Goal: Task Accomplishment & Management: Use online tool/utility

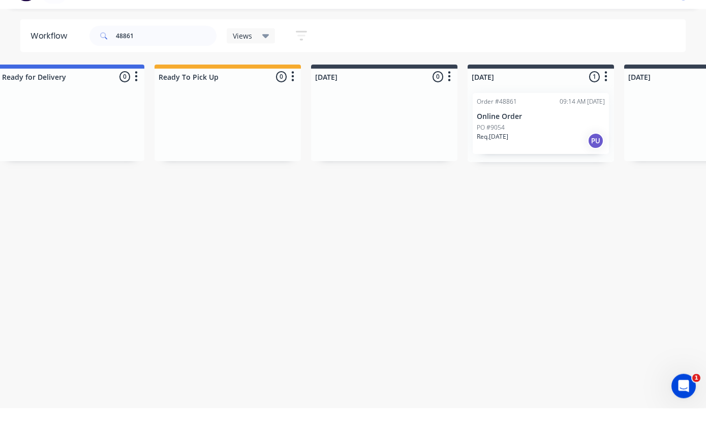
scroll to position [20, 181]
click at [539, 145] on div "PO #9054" at bounding box center [540, 149] width 128 height 9
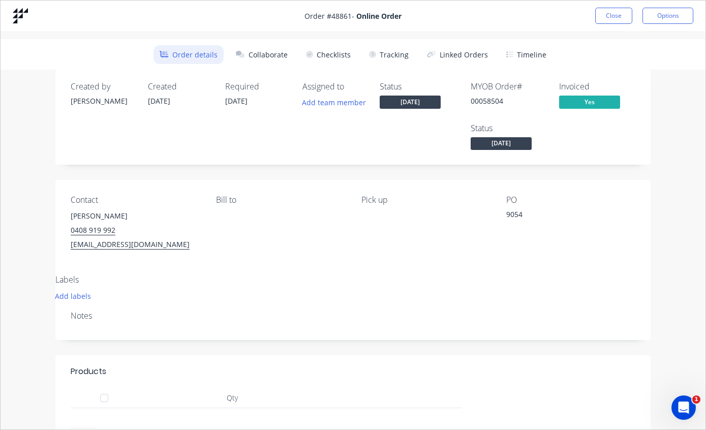
click at [392, 47] on button "Tracking" at bounding box center [389, 54] width 52 height 19
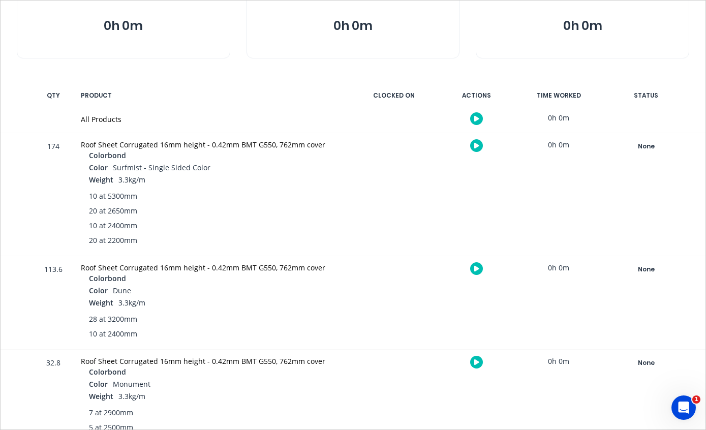
scroll to position [135, 0]
click at [645, 147] on div "None" at bounding box center [645, 146] width 73 height 13
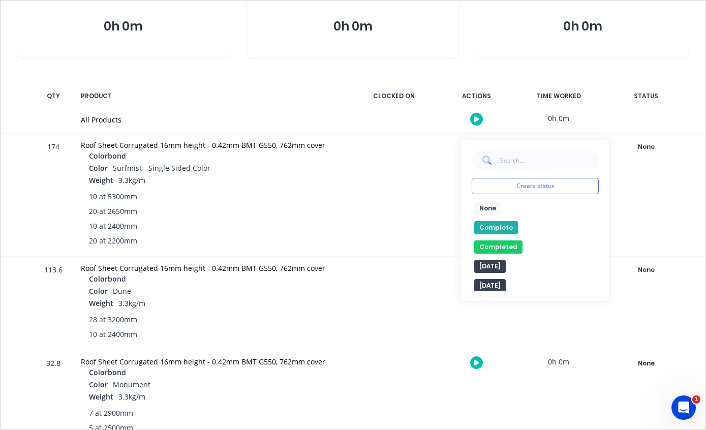
click at [498, 226] on button "Complete" at bounding box center [496, 227] width 44 height 13
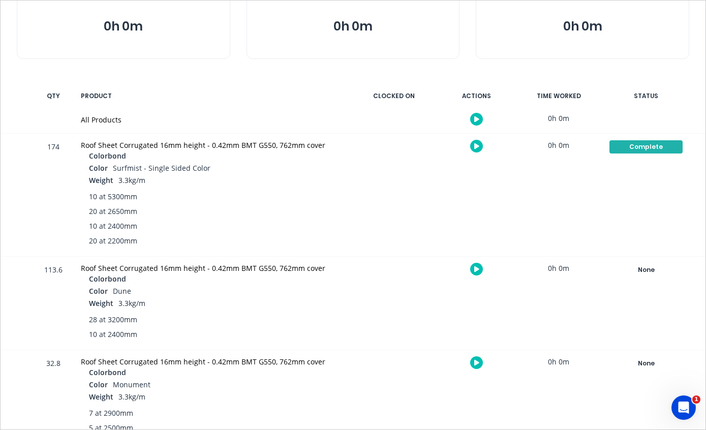
click at [643, 273] on div "None" at bounding box center [645, 269] width 73 height 13
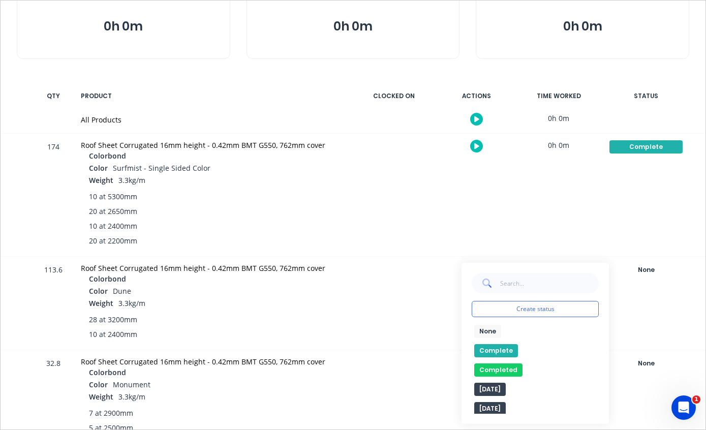
click at [501, 352] on button "Complete" at bounding box center [496, 350] width 44 height 13
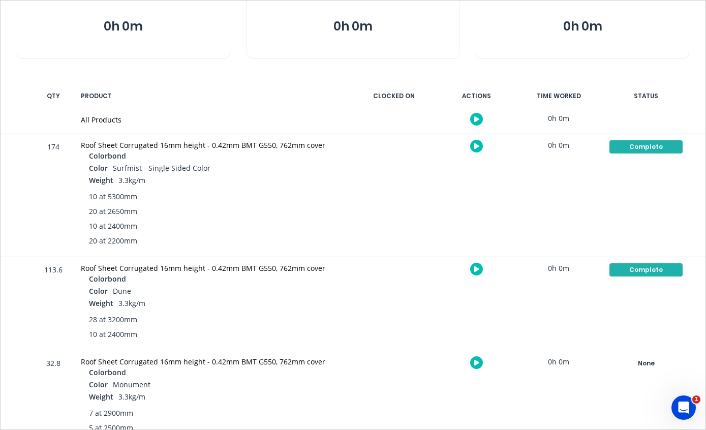
click at [654, 364] on div "None" at bounding box center [645, 363] width 73 height 13
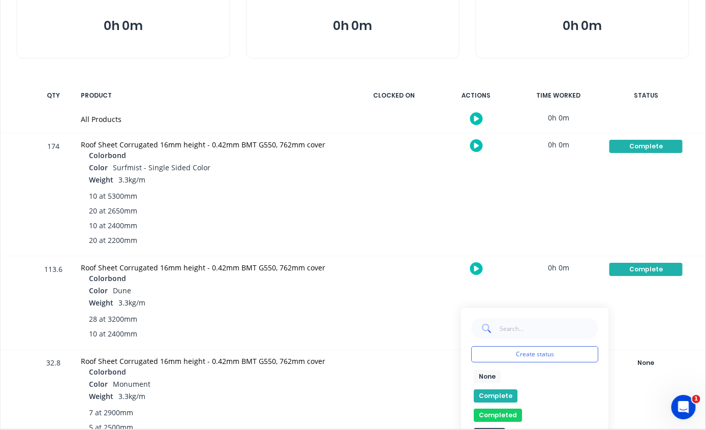
scroll to position [20, 85]
click at [499, 393] on button "Complete" at bounding box center [496, 396] width 44 height 13
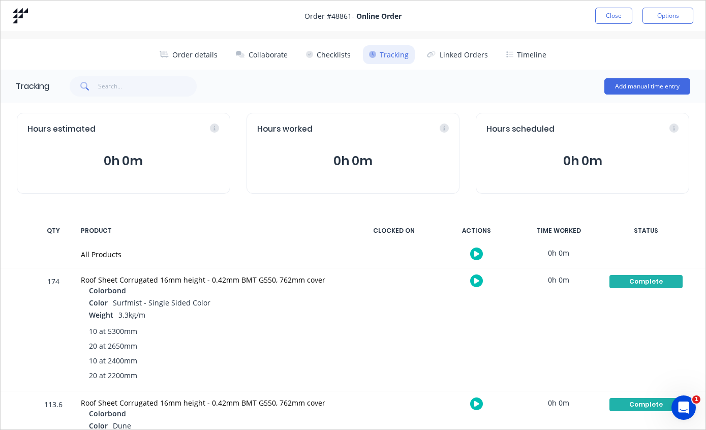
scroll to position [0, 0]
click at [615, 12] on button "Close" at bounding box center [613, 16] width 37 height 16
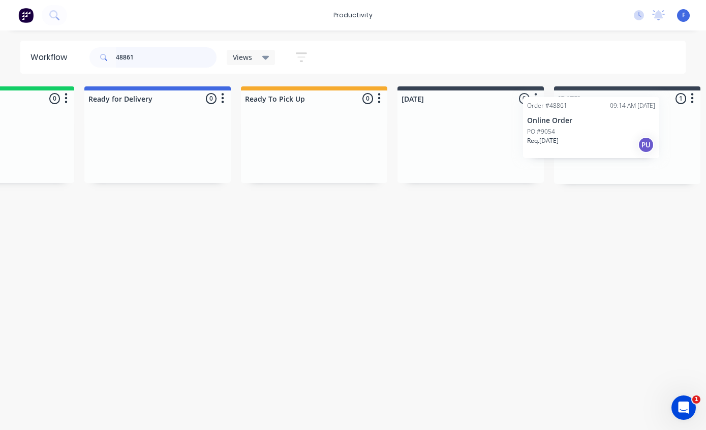
scroll to position [20, 97]
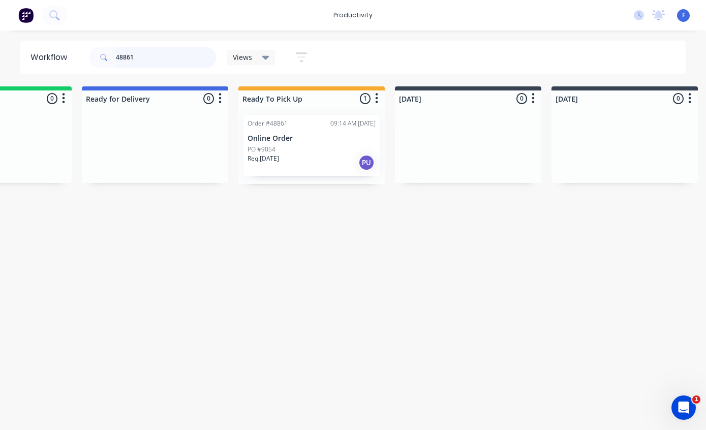
click at [175, 63] on input "48861" at bounding box center [166, 57] width 101 height 20
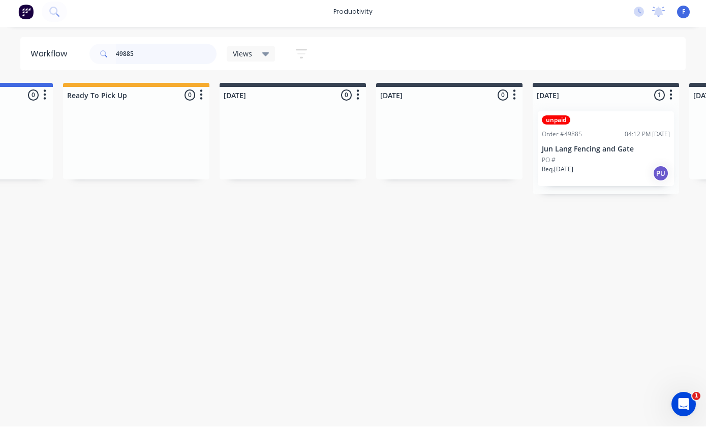
scroll to position [20, 291]
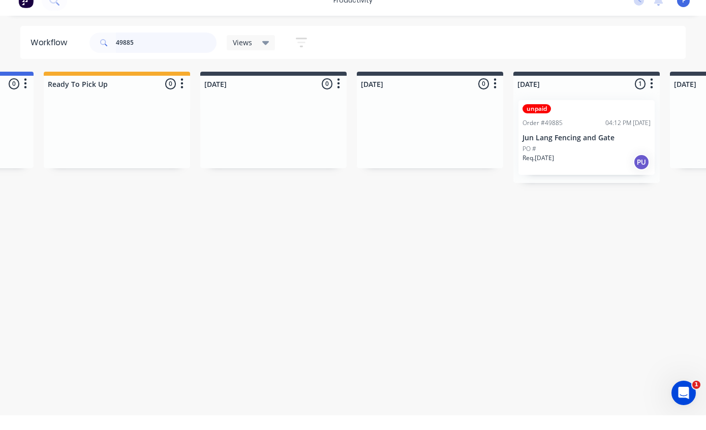
type input "49885"
click at [569, 148] on p "Jun Lang Fencing and Gate" at bounding box center [587, 152] width 128 height 9
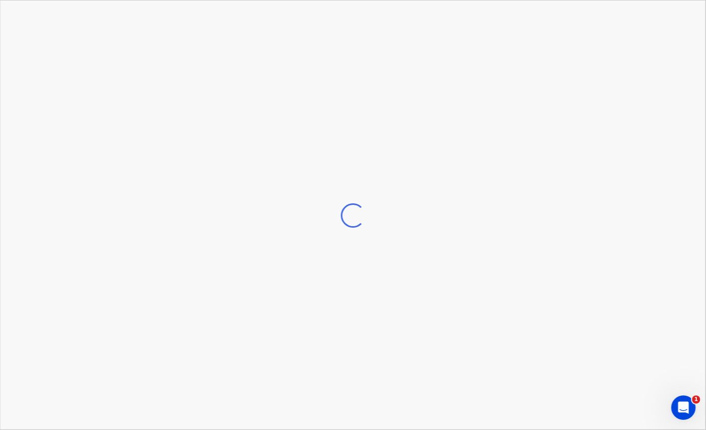
scroll to position [20, 292]
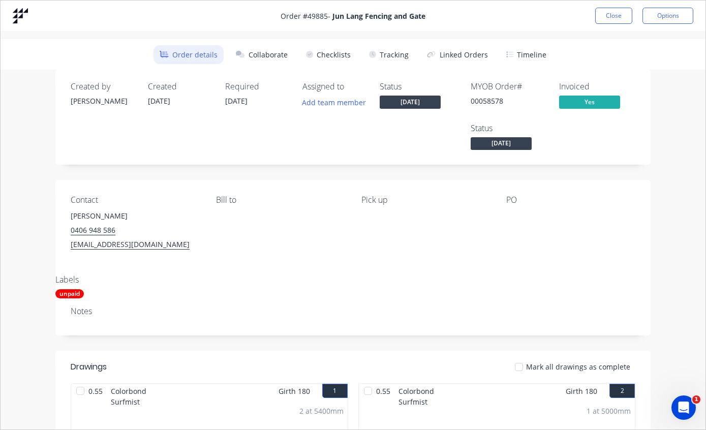
click at [396, 56] on button "Tracking" at bounding box center [389, 54] width 52 height 19
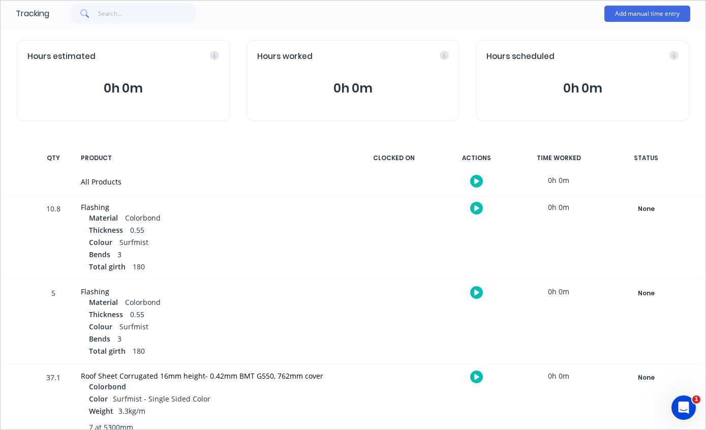
scroll to position [72, 0]
click at [641, 377] on div "None" at bounding box center [645, 378] width 73 height 13
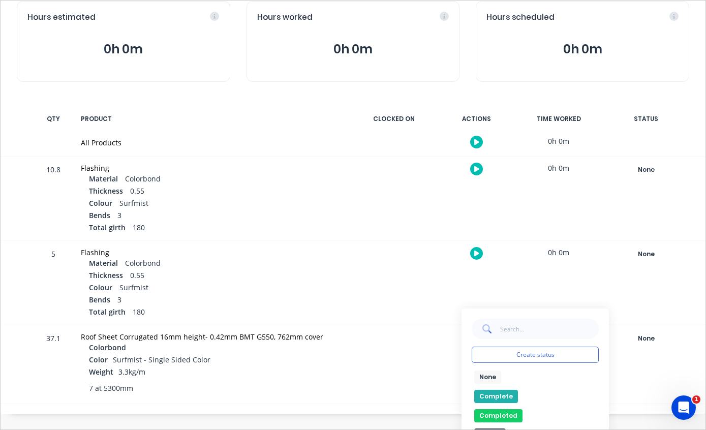
click at [493, 396] on button "Complete" at bounding box center [496, 396] width 44 height 13
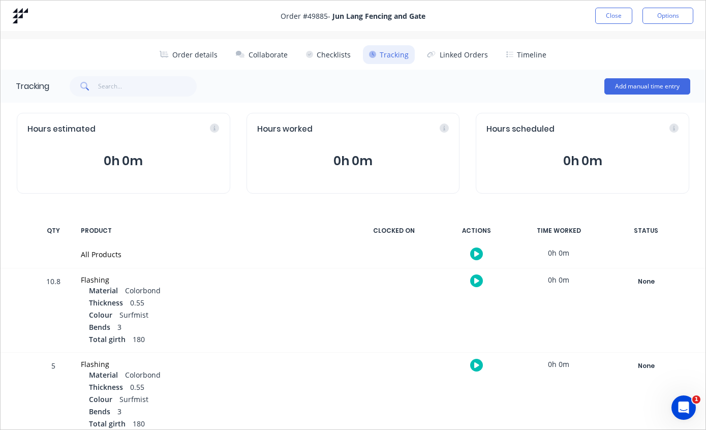
scroll to position [0, 0]
click at [616, 18] on button "Close" at bounding box center [613, 16] width 37 height 16
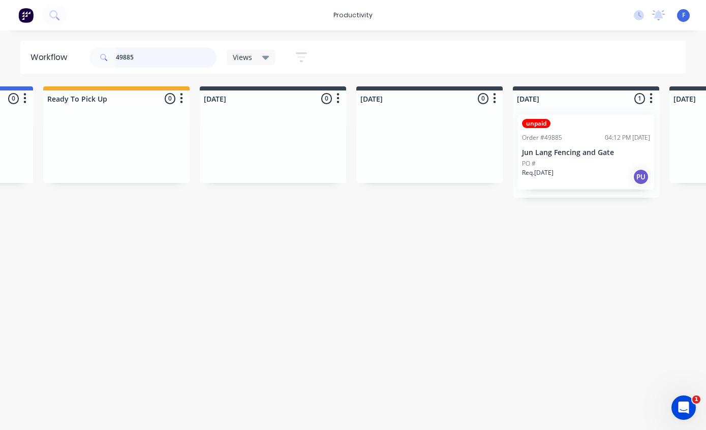
scroll to position [20, 291]
